Goal: Task Accomplishment & Management: Use online tool/utility

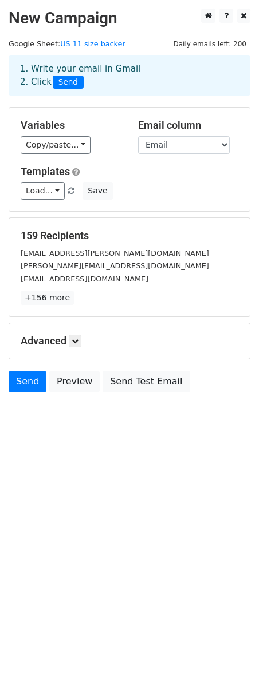
click at [152, 464] on html "New Campaign Daily emails left: 200 Google Sheet: US 11 size backer 1. Write yo…" at bounding box center [129, 347] width 259 height 694
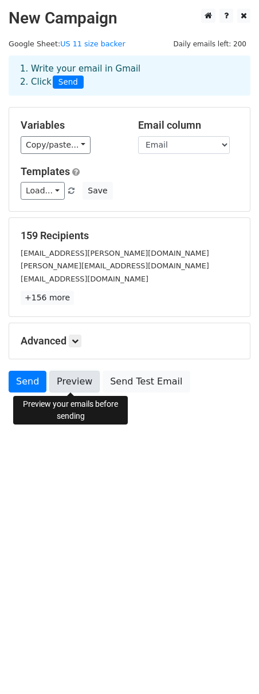
click at [67, 382] on link "Preview" at bounding box center [74, 382] width 50 height 22
click at [69, 382] on link "Preview" at bounding box center [74, 382] width 50 height 22
click at [78, 380] on link "Preview" at bounding box center [74, 382] width 50 height 22
click at [70, 380] on link "Preview" at bounding box center [74, 382] width 50 height 22
click at [70, 375] on link "Preview" at bounding box center [74, 382] width 50 height 22
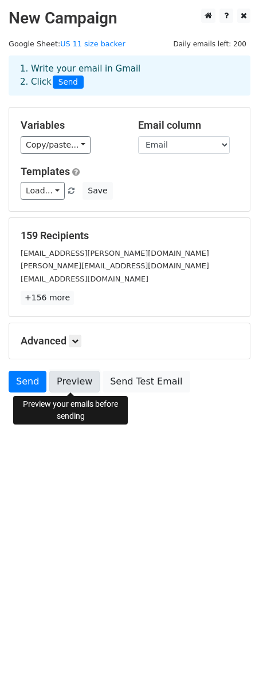
click at [77, 388] on link "Preview" at bounding box center [74, 382] width 50 height 22
click at [80, 384] on link "Preview" at bounding box center [74, 382] width 50 height 22
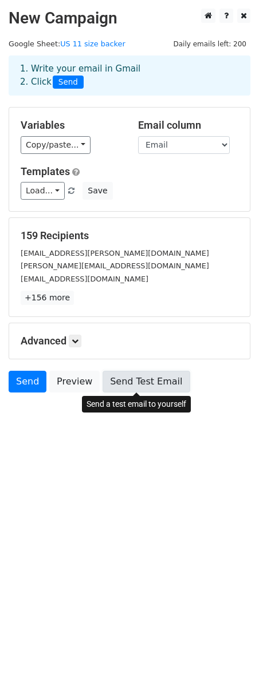
click at [145, 380] on link "Send Test Email" at bounding box center [145, 382] width 87 height 22
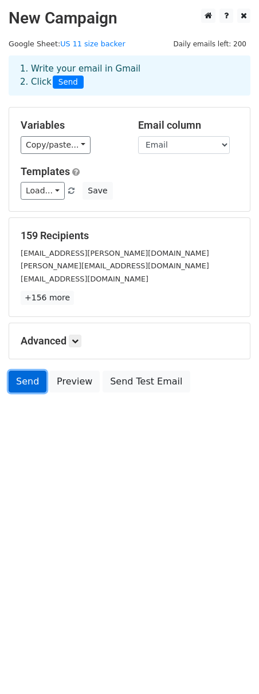
click at [25, 380] on link "Send" at bounding box center [28, 382] width 38 height 22
